Goal: Navigation & Orientation: Find specific page/section

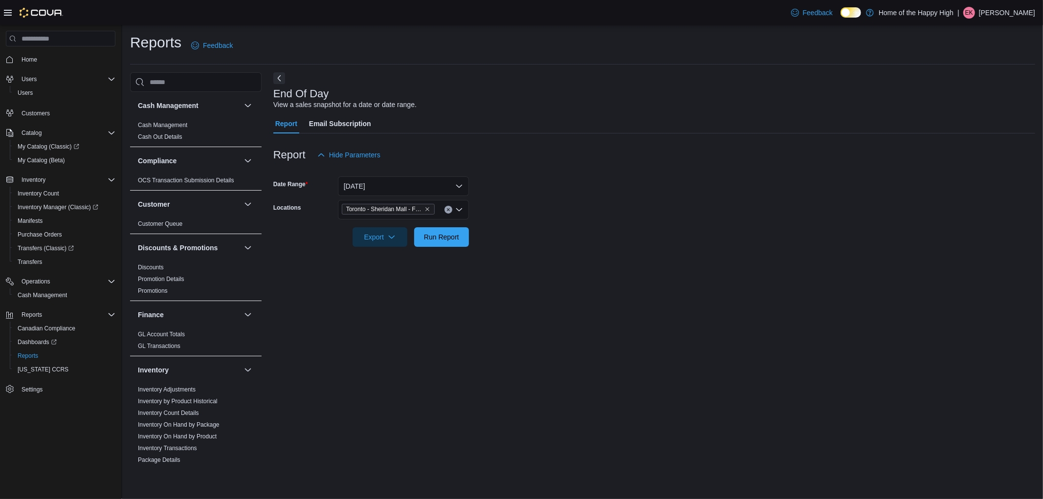
scroll to position [434, 0]
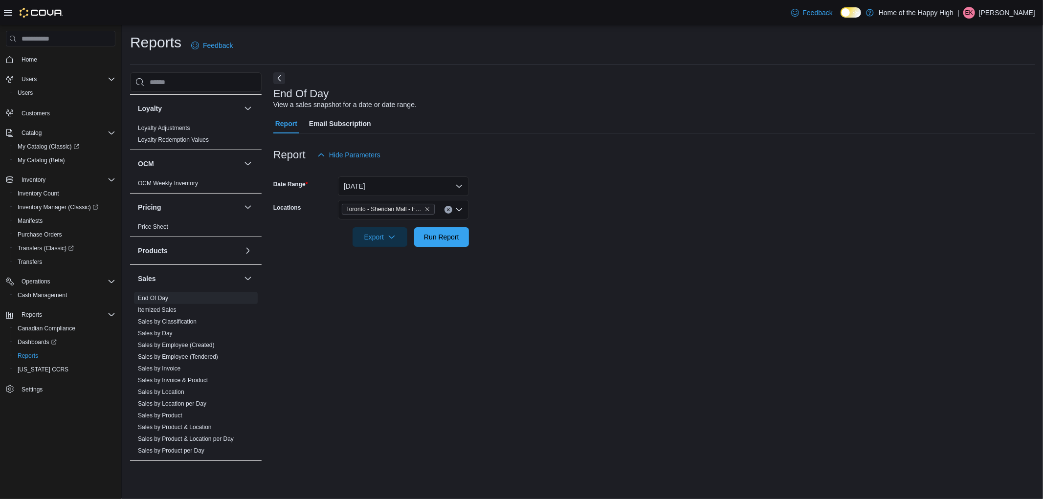
click at [6, 11] on icon at bounding box center [8, 13] width 8 height 8
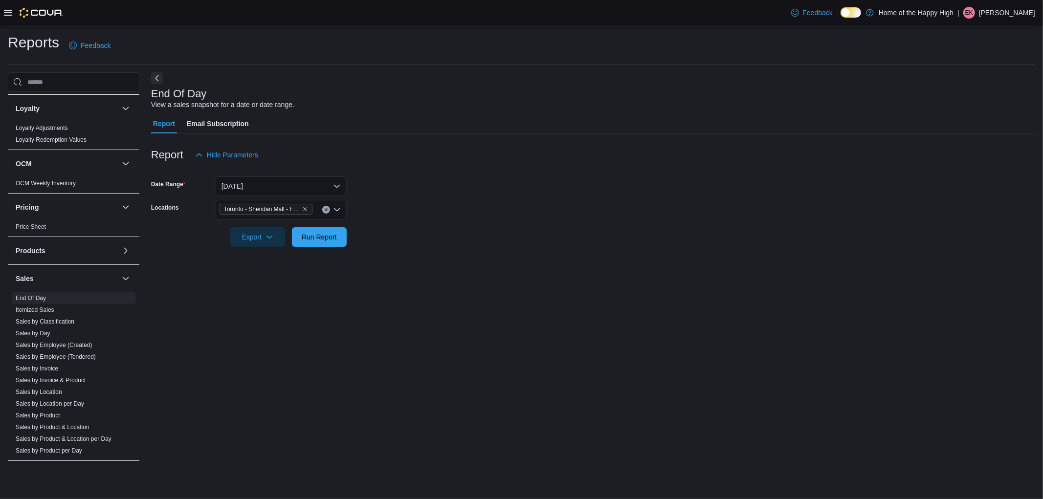
click at [0, 11] on div "Feedback Dark Mode Home of the Happy High | EK Emily Krizanic-Evenden" at bounding box center [521, 12] width 1043 height 25
click at [8, 8] on div at bounding box center [33, 13] width 59 height 10
click at [10, 9] on icon at bounding box center [8, 13] width 8 height 8
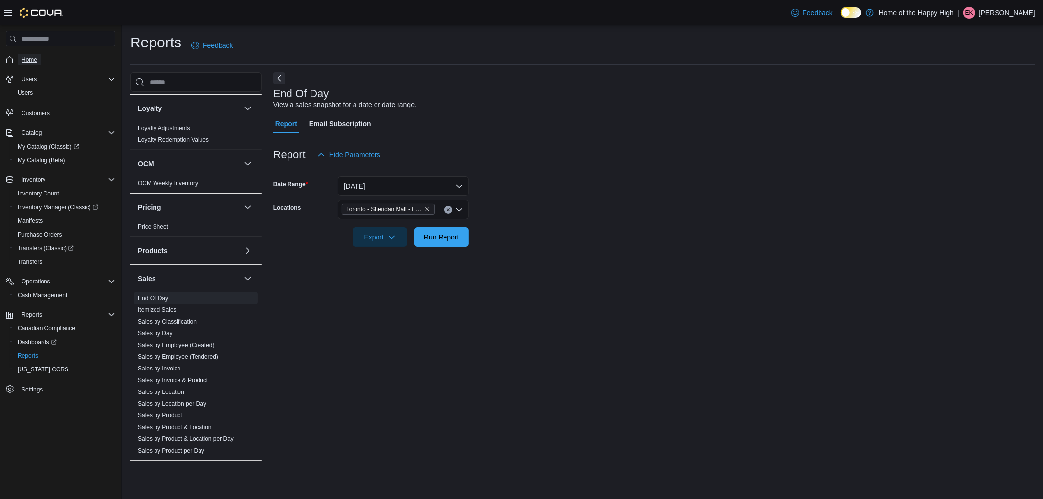
click at [22, 56] on span "Home" at bounding box center [30, 60] width 16 height 8
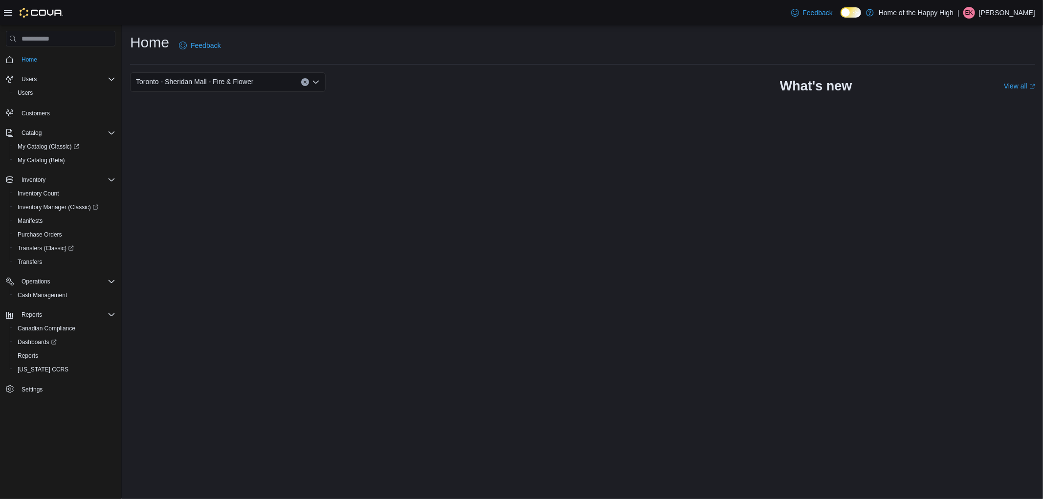
click at [979, 10] on p "Emily Krizanic-Evenden" at bounding box center [1007, 13] width 56 height 12
click at [994, 101] on button "Sign Out" at bounding box center [986, 97] width 90 height 16
